Goal: Communication & Community: Answer question/provide support

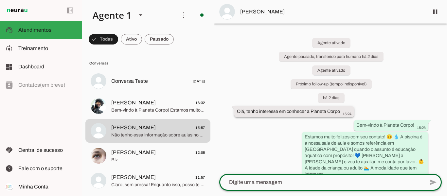
type textarea "+"
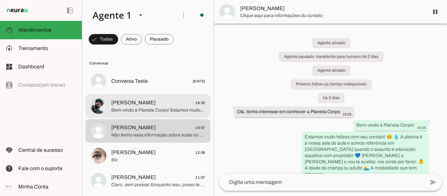
click at [156, 113] on span "Bem-vindo à Planeta Corpo! Estamos muito felizes com seu contato! 😊 💧 A piscina…" at bounding box center [158, 110] width 94 height 7
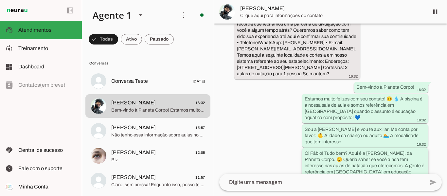
scroll to position [119, 0]
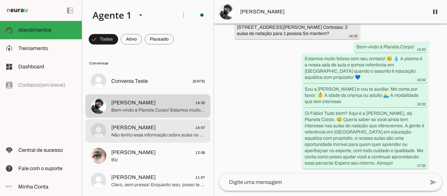
click at [180, 127] on span "[PERSON_NAME] 15:57" at bounding box center [158, 128] width 94 height 8
